Goal: Information Seeking & Learning: Understand process/instructions

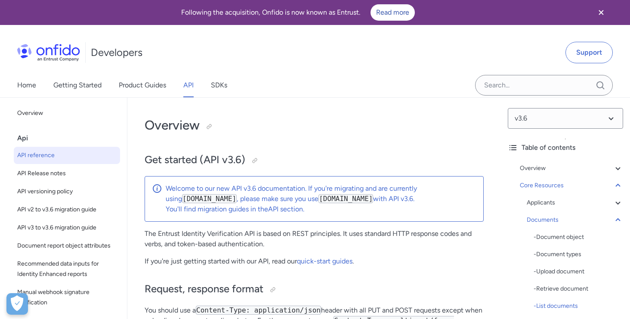
select select "python"
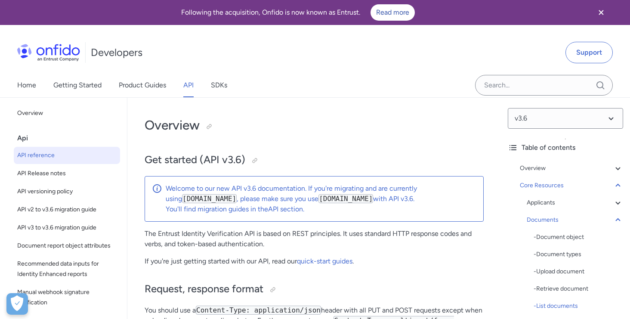
select select "python"
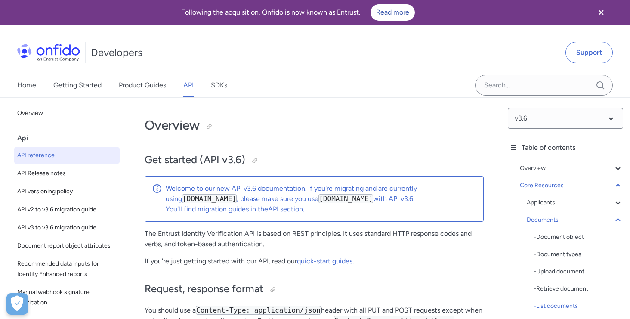
select select "python"
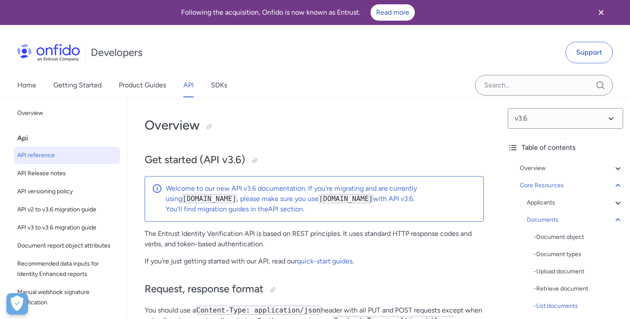
select select "python"
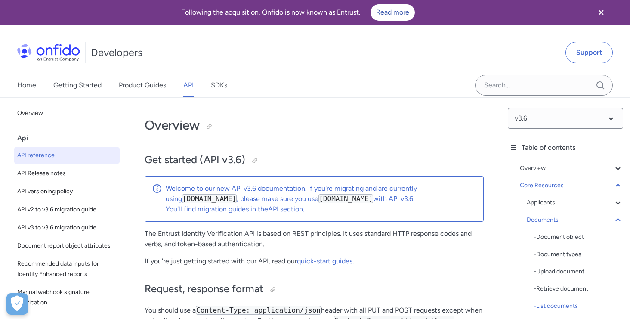
select select "python"
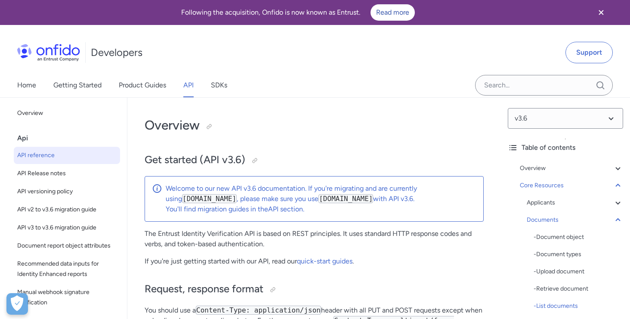
select select "python"
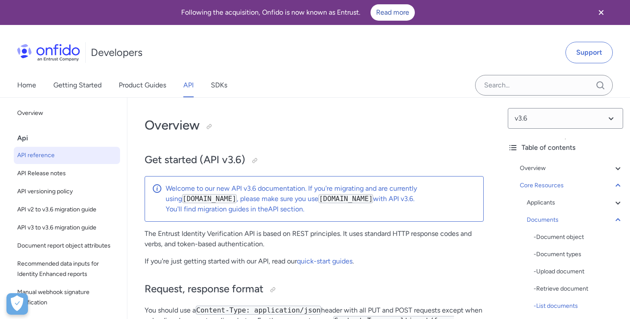
select select "python"
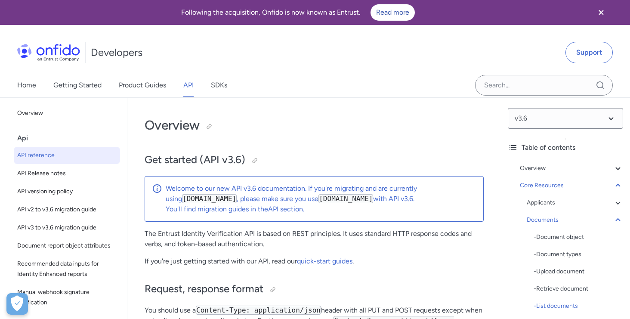
select select "python"
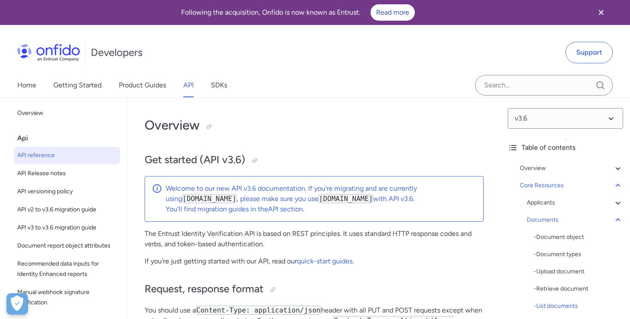
select select "python"
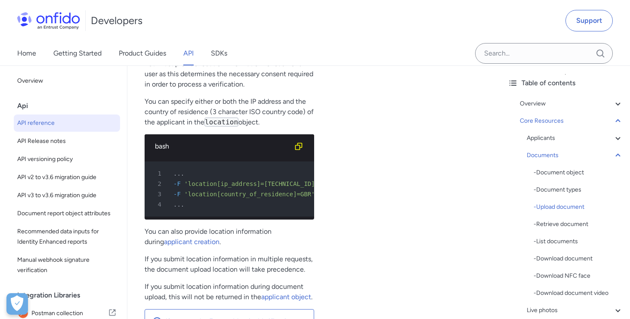
scroll to position [17155, 0]
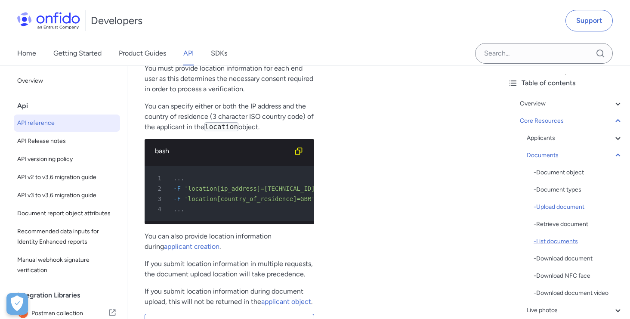
click at [561, 243] on div "- List documents" at bounding box center [579, 241] width 90 height 10
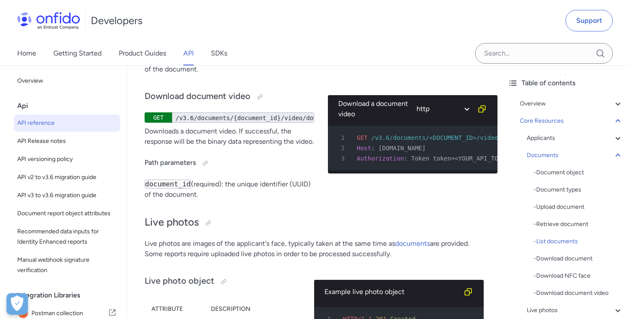
scroll to position [0, 0]
select select "http"
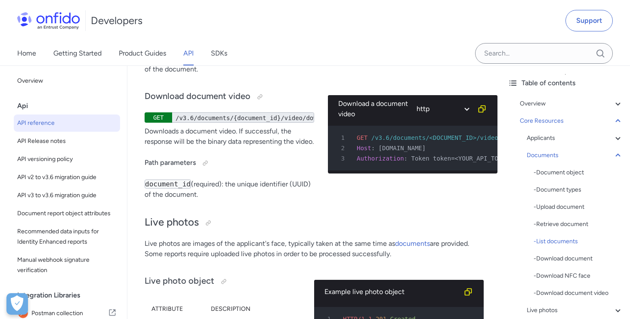
select select "http"
select select "ruby"
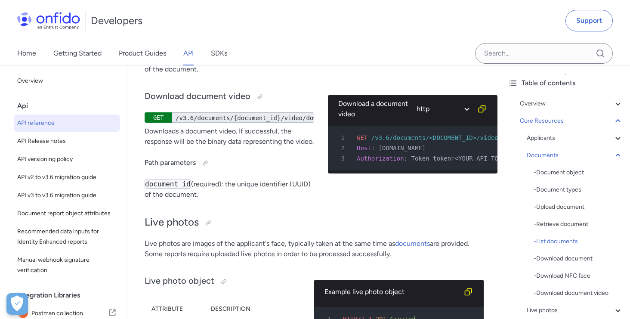
select select "http"
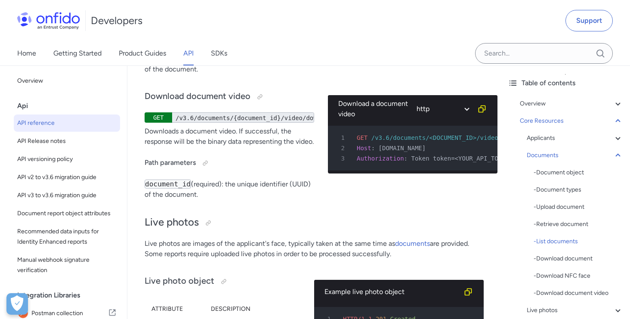
select select "http"
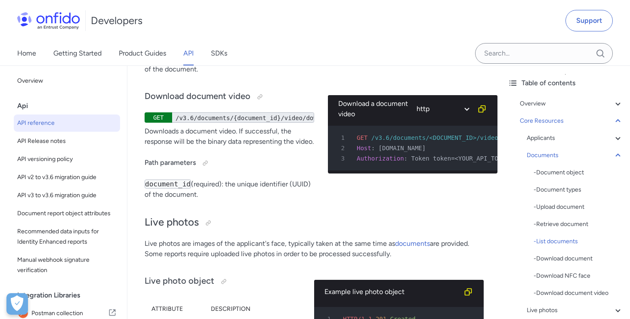
select select "http"
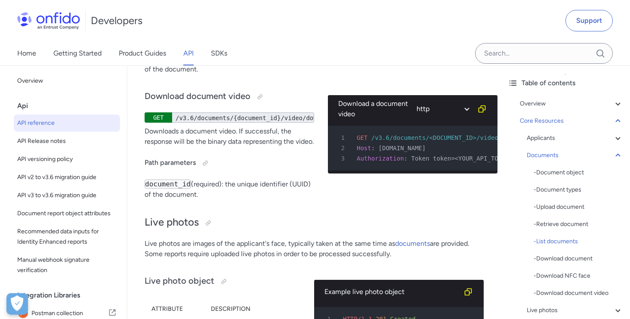
select select "http"
select select "ruby"
select select "http"
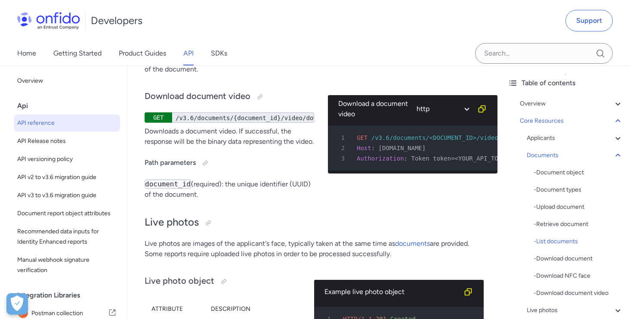
select select "http"
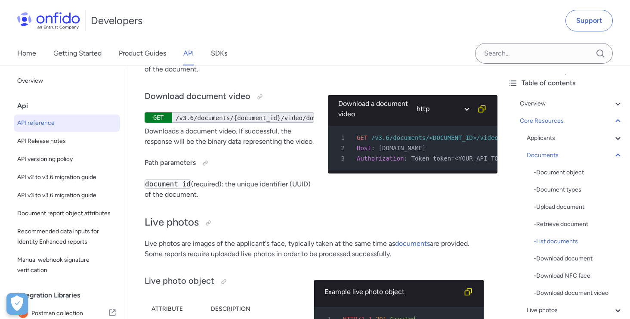
select select "http"
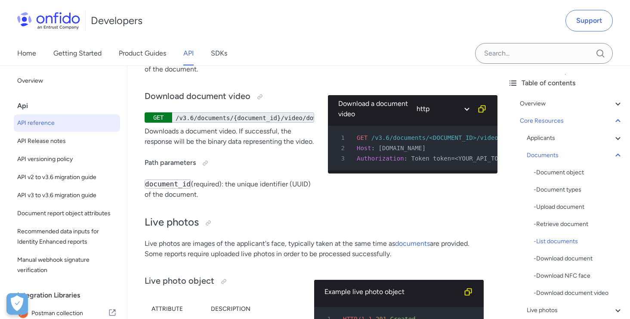
select select "http"
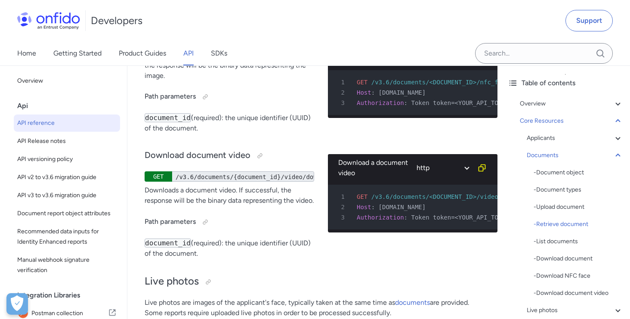
scroll to position [18325, 0]
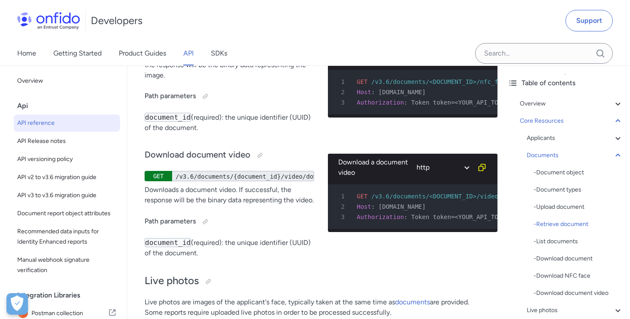
drag, startPoint x: 227, startPoint y: 231, endPoint x: 267, endPoint y: 243, distance: 41.9
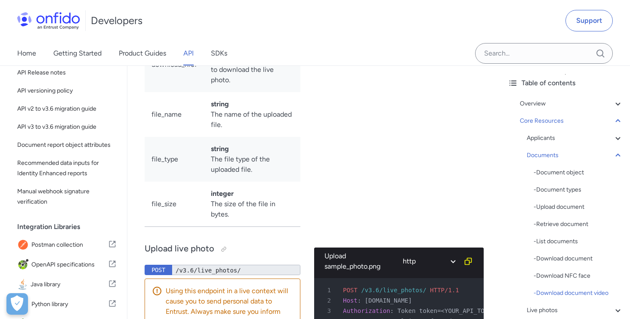
scroll to position [0, 66]
select select "bash"
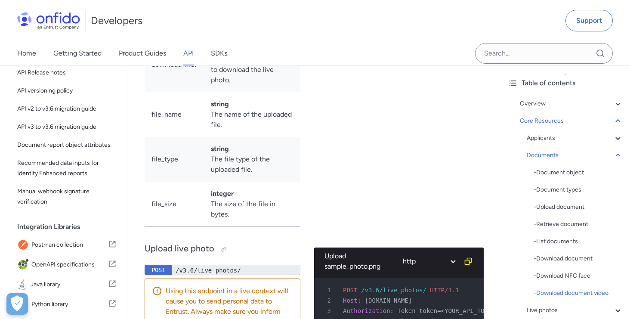
select select "bash"
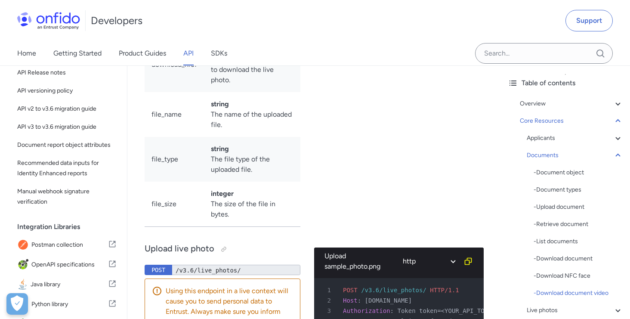
select select "bash"
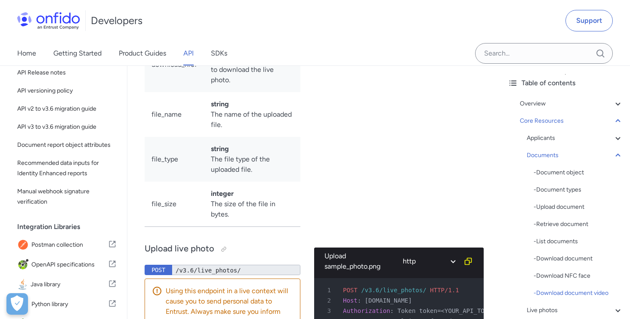
select select "bash"
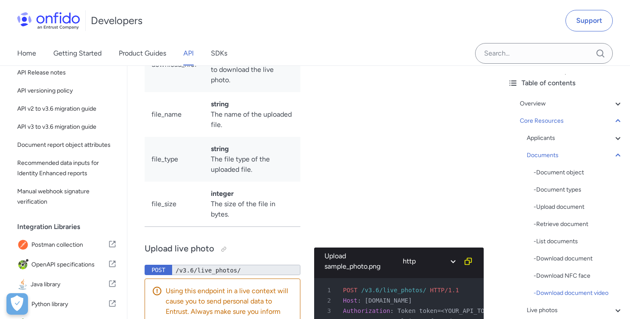
select select "bash"
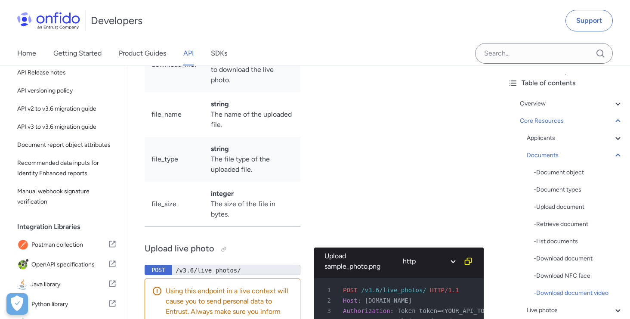
select select "bash"
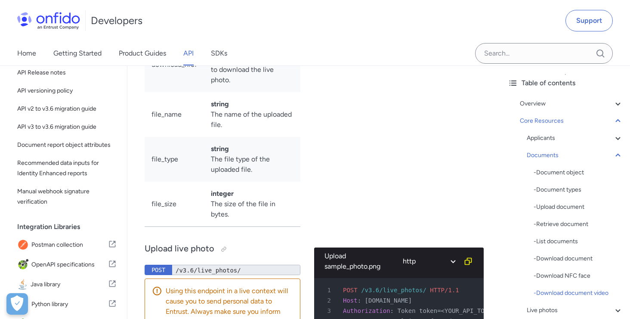
select select "bash"
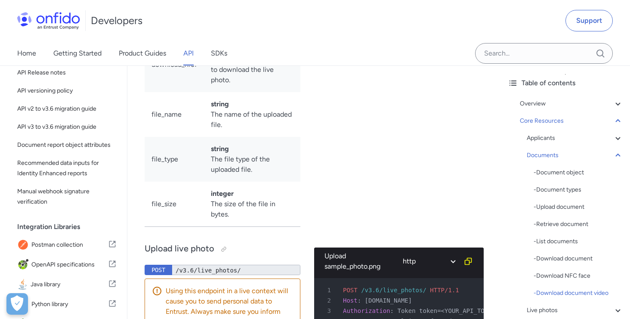
select select "bash"
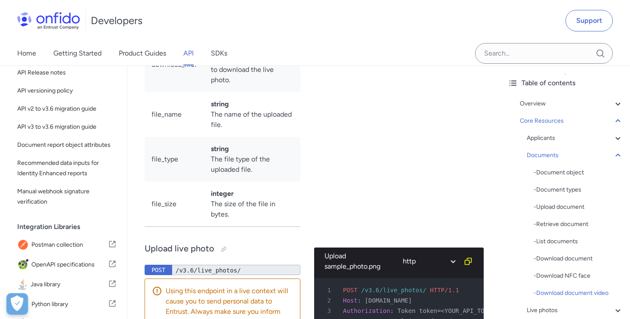
select select "bash"
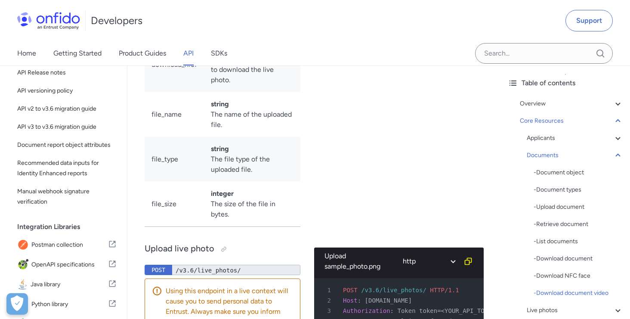
select select "bash"
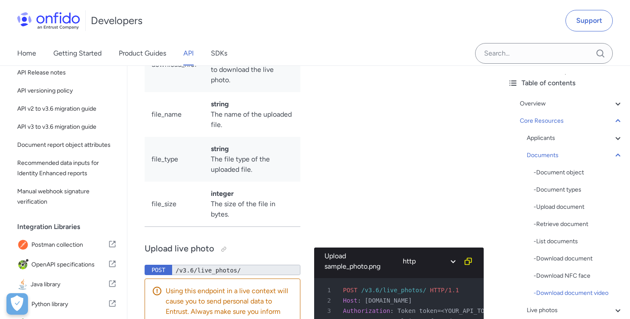
select select "bash"
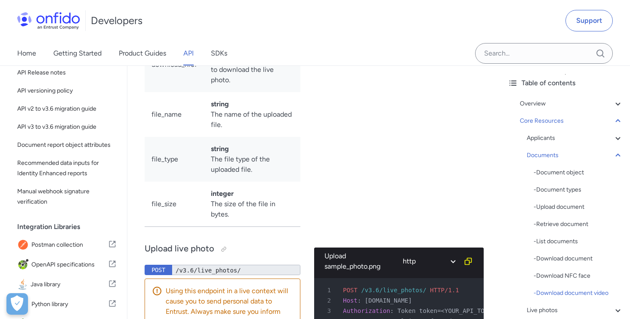
select select "bash"
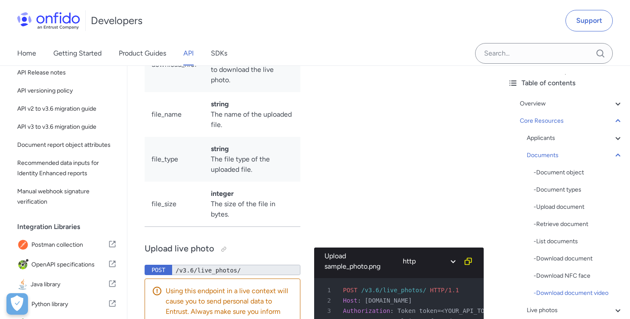
select select "bash"
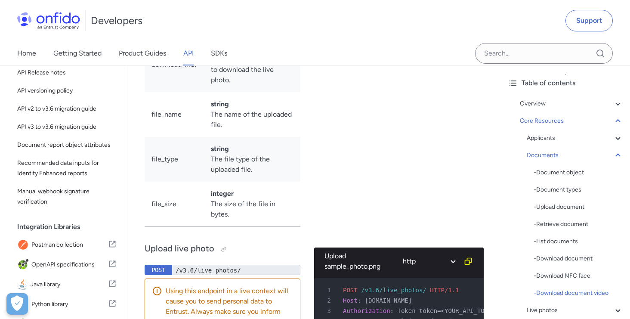
select select "bash"
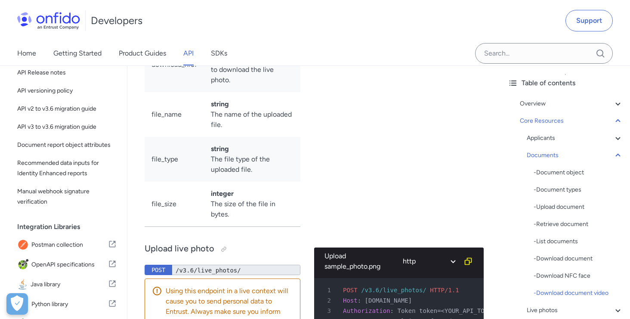
select select "bash"
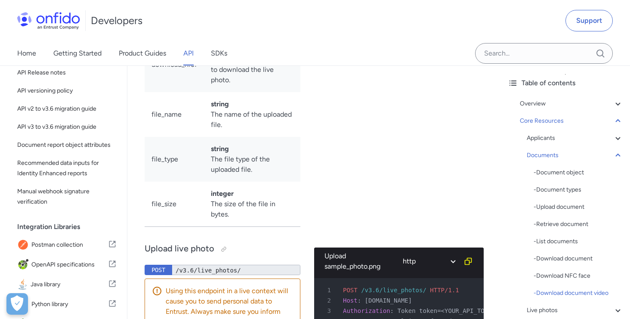
select select "bash"
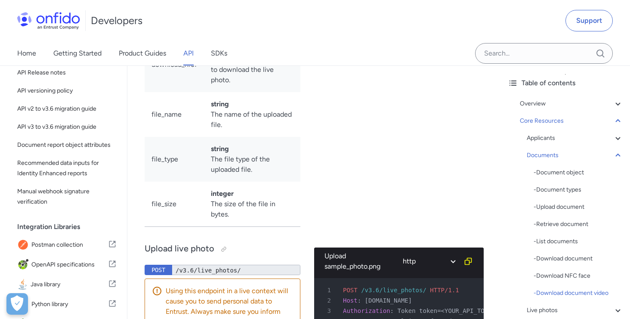
select select "bash"
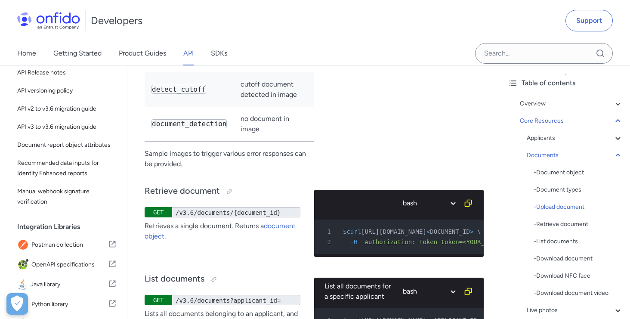
scroll to position [17443, 0]
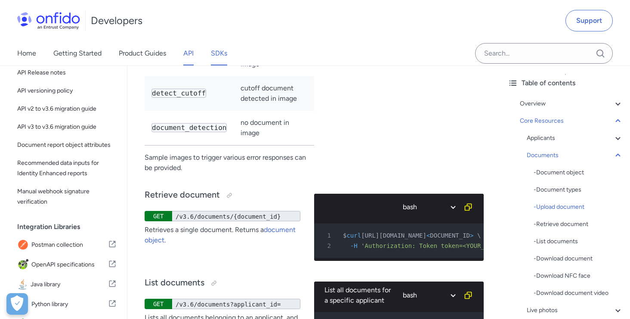
click at [220, 52] on link "SDKs" at bounding box center [219, 53] width 16 height 24
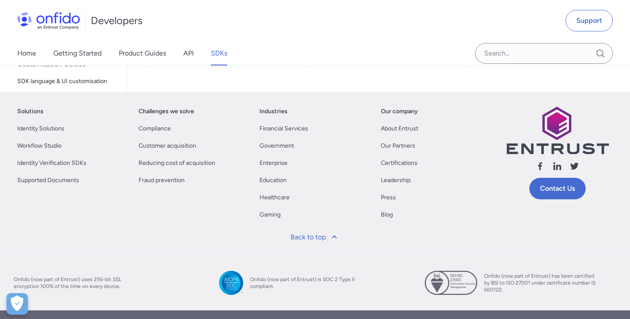
scroll to position [467, 0]
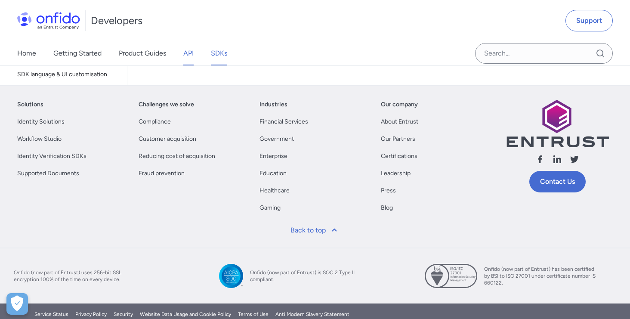
click at [190, 53] on link "API" at bounding box center [188, 53] width 10 height 24
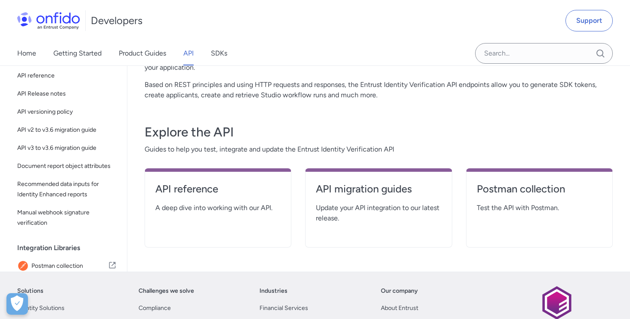
scroll to position [99, 0]
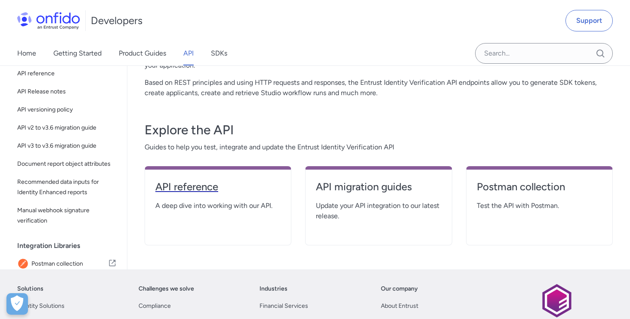
click at [210, 192] on h4 "API reference" at bounding box center [217, 187] width 125 height 14
select select "http"
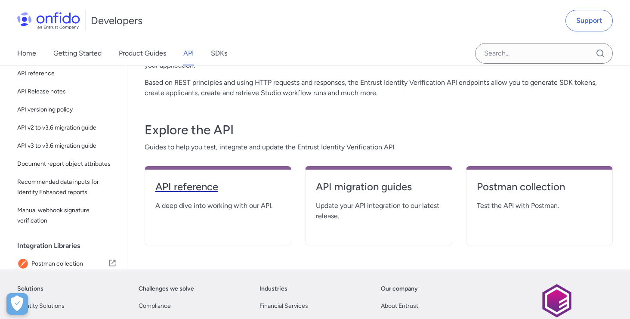
select select "http"
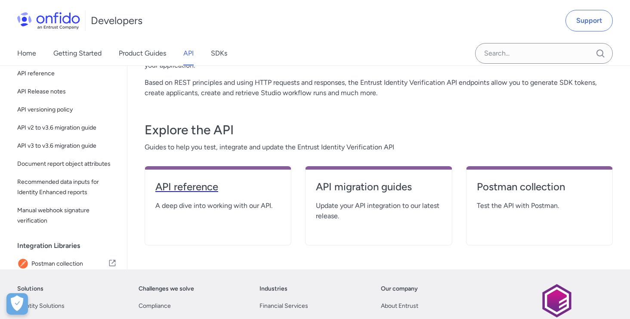
select select "http"
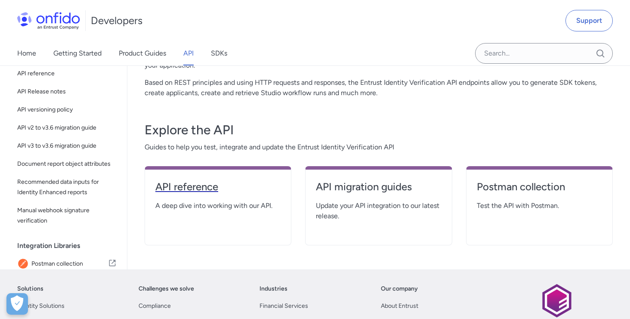
select select "http"
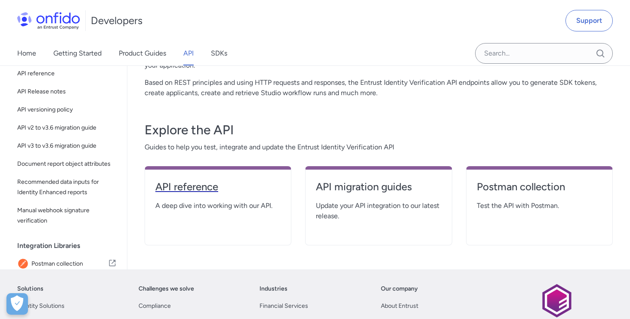
select select "http"
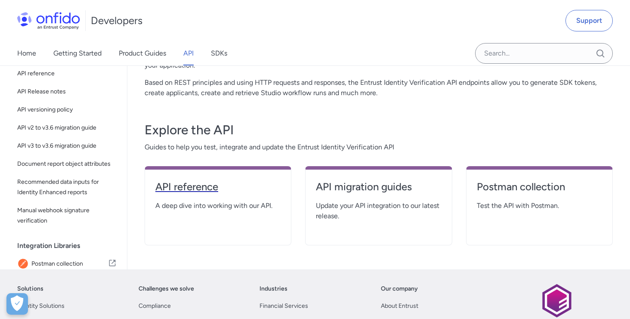
select select "http"
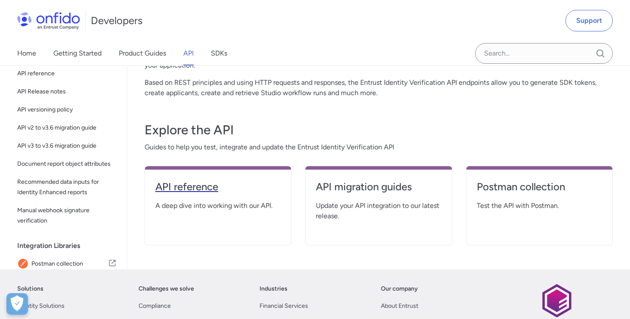
select select "http"
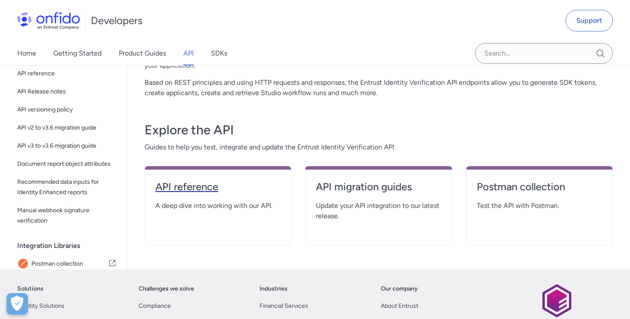
select select "http"
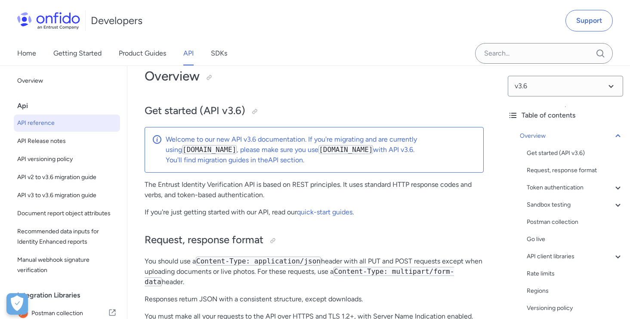
scroll to position [56, 0]
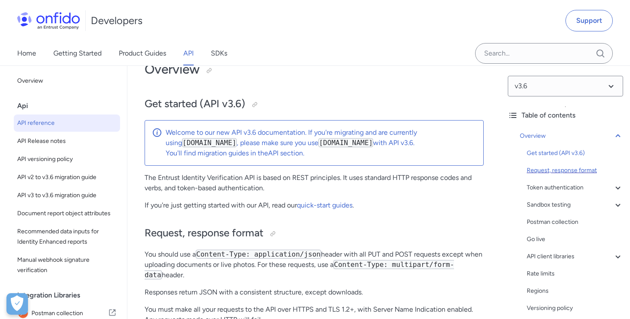
click at [563, 174] on div "Request, response format" at bounding box center [575, 170] width 96 height 10
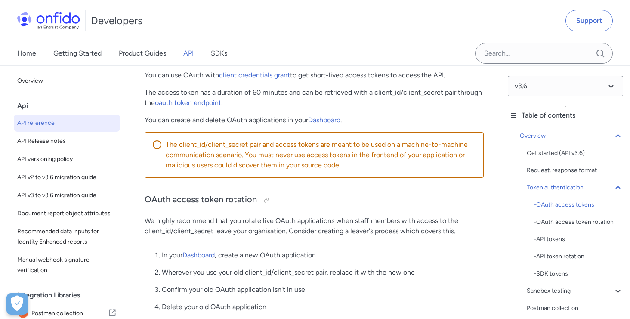
scroll to position [489, 0]
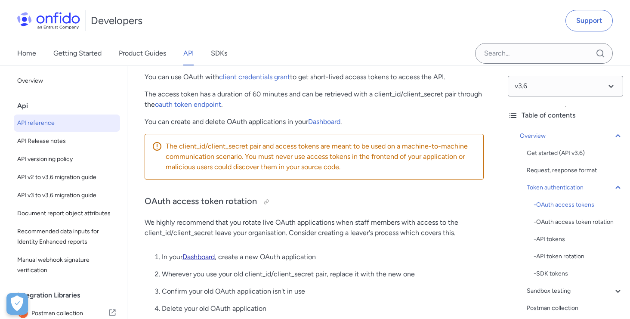
click at [194, 258] on link "Dashboard" at bounding box center [199, 257] width 32 height 8
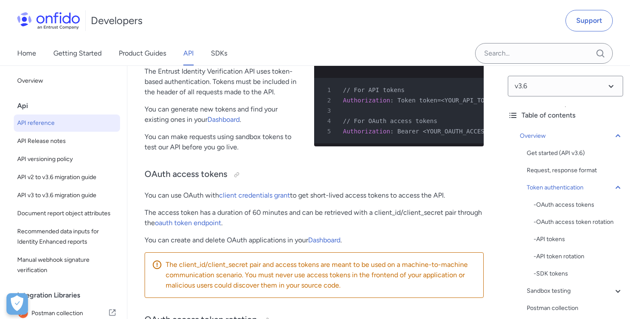
scroll to position [371, 0]
click at [178, 226] on link "oauth token endpoint" at bounding box center [188, 222] width 66 height 8
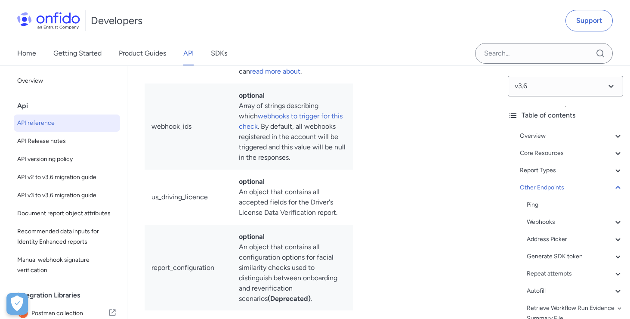
scroll to position [94797, 0]
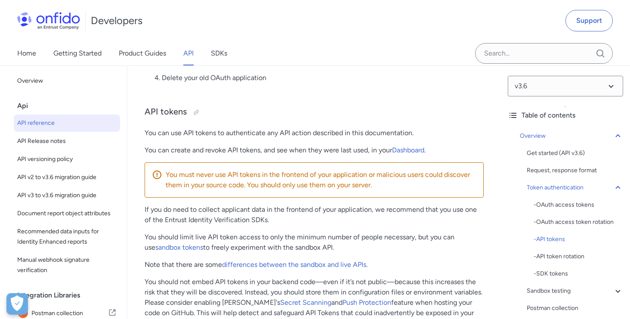
scroll to position [714, 0]
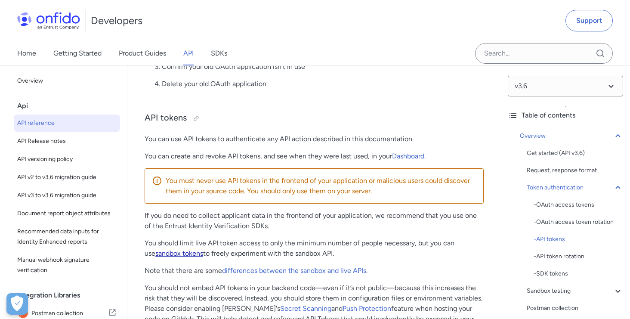
click at [169, 255] on link "sandbox tokens" at bounding box center [179, 253] width 48 height 8
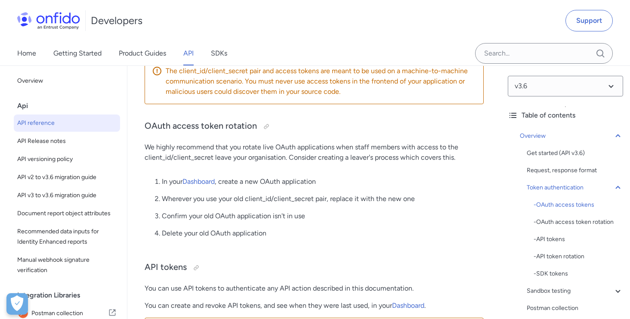
scroll to position [567, 0]
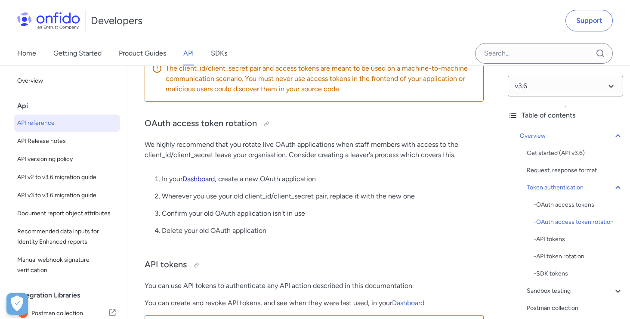
click at [196, 181] on link "Dashboard" at bounding box center [199, 179] width 32 height 8
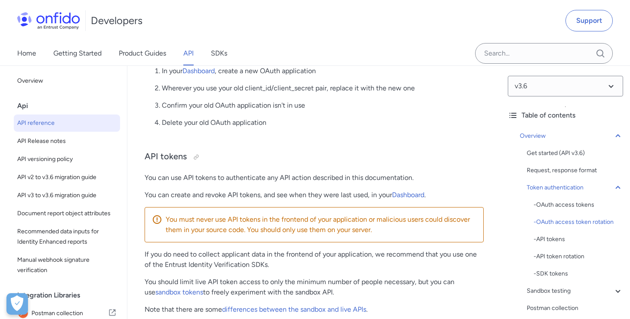
scroll to position [677, 0]
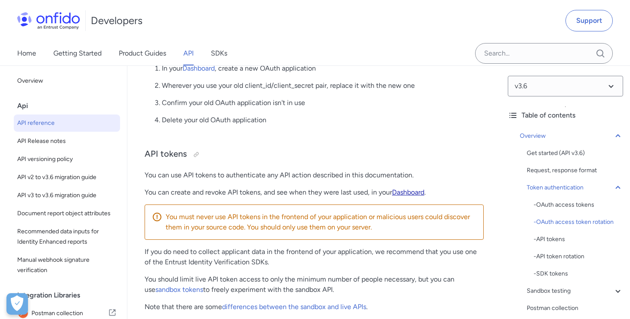
click at [412, 195] on link "Dashboard" at bounding box center [408, 192] width 32 height 8
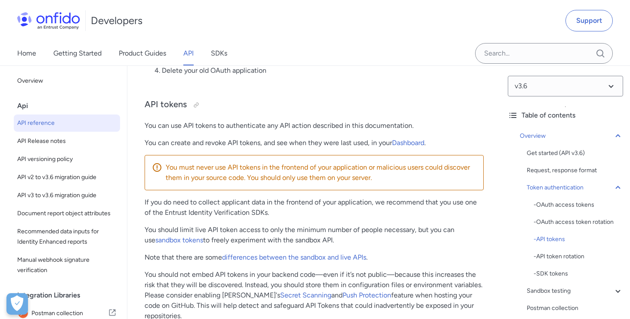
scroll to position [718, 0]
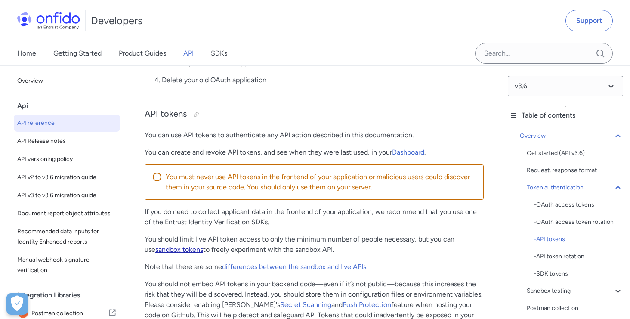
click at [176, 252] on link "sandbox tokens" at bounding box center [179, 249] width 48 height 8
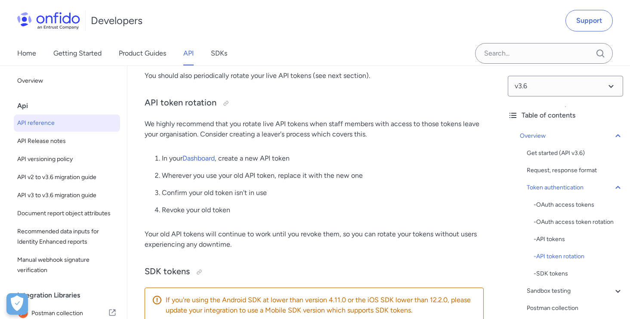
scroll to position [1004, 0]
